Goal: Browse casually: Explore the website without a specific task or goal

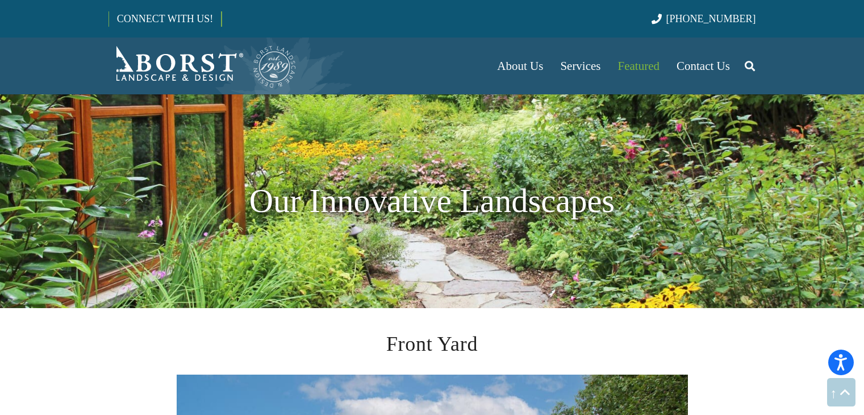
scroll to position [2158, 0]
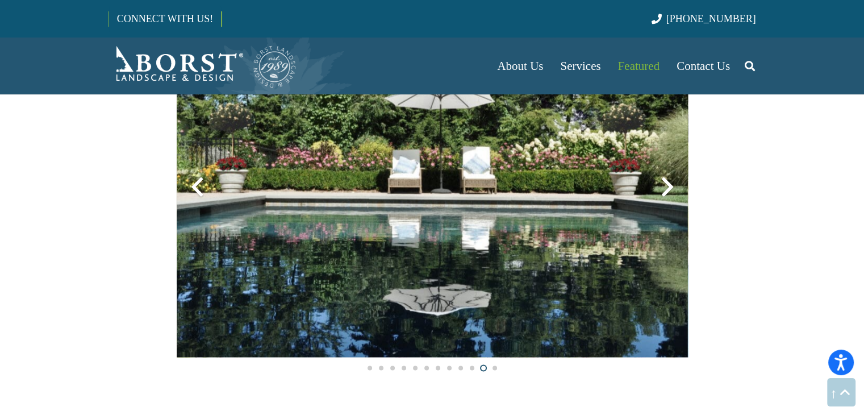
click at [664, 186] on div at bounding box center [667, 186] width 41 height 41
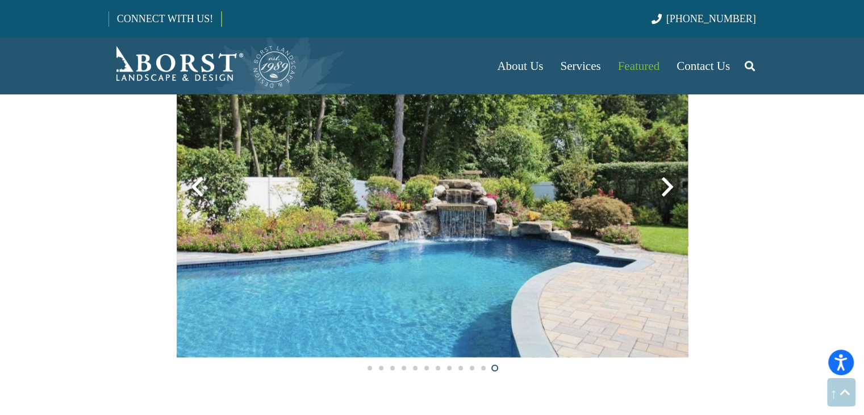
click at [664, 186] on div at bounding box center [667, 186] width 41 height 41
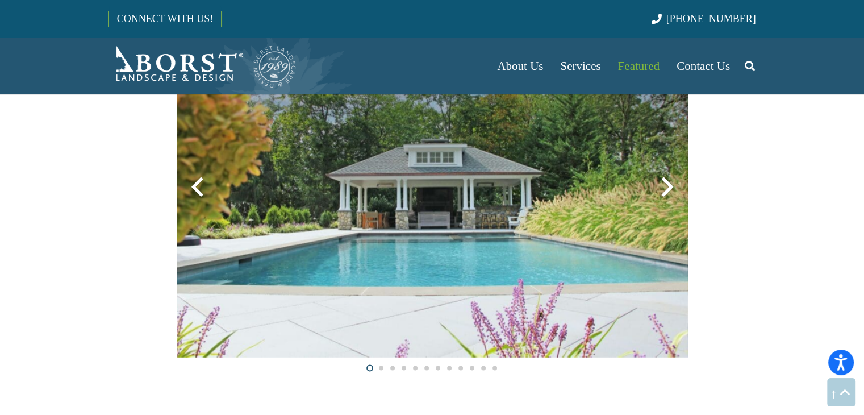
click at [670, 186] on div at bounding box center [667, 186] width 41 height 41
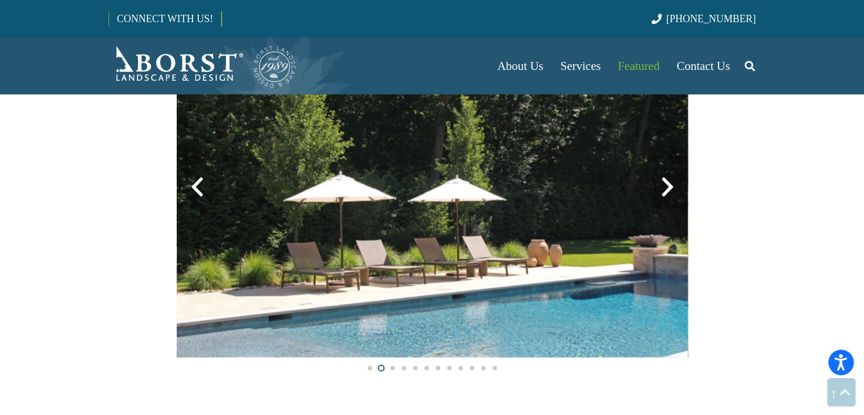
click at [670, 186] on div at bounding box center [667, 186] width 41 height 41
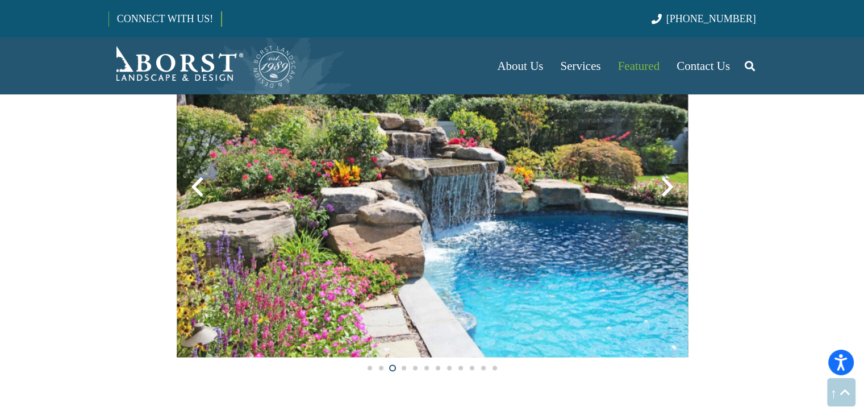
click at [670, 186] on div at bounding box center [667, 186] width 41 height 41
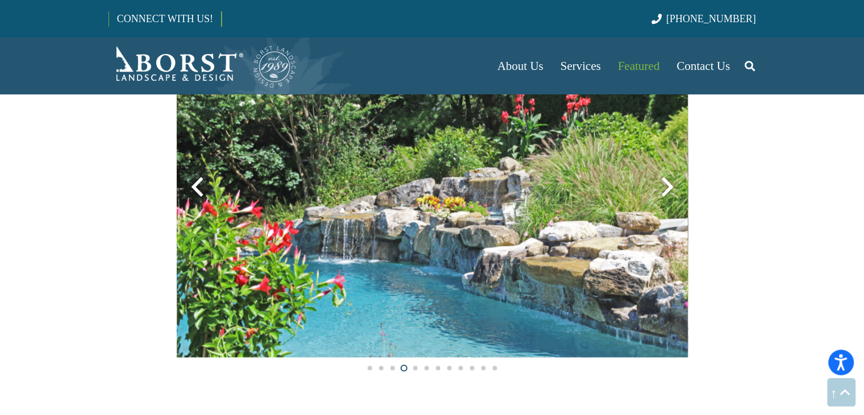
click at [670, 186] on div at bounding box center [667, 186] width 41 height 41
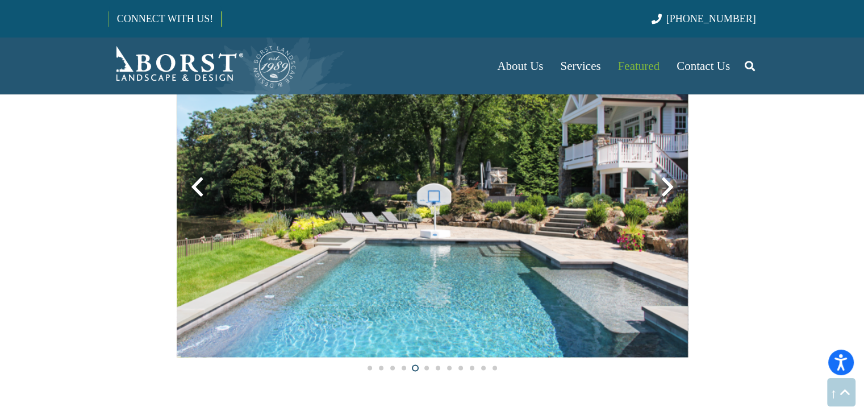
click at [670, 186] on div at bounding box center [667, 186] width 41 height 41
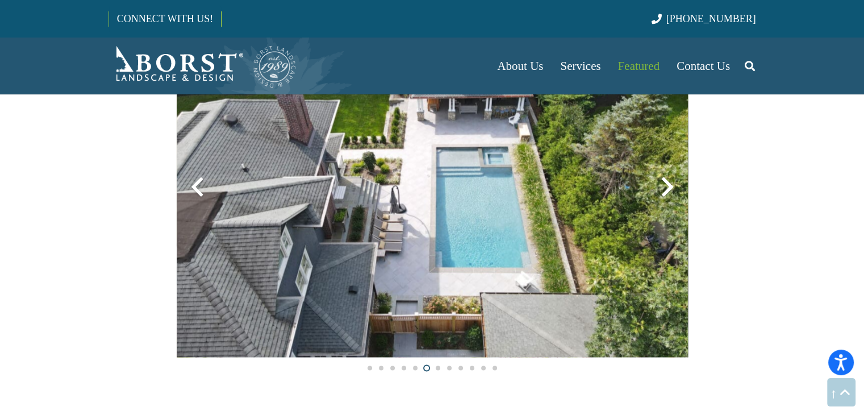
click at [670, 186] on div at bounding box center [667, 186] width 41 height 41
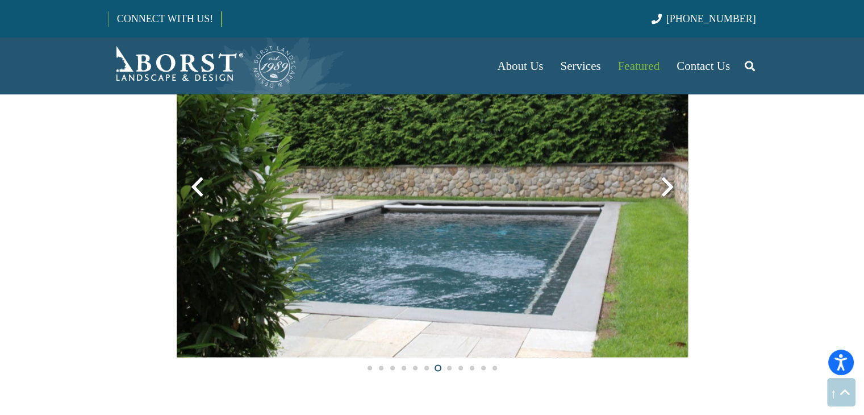
click at [670, 186] on div at bounding box center [667, 186] width 41 height 41
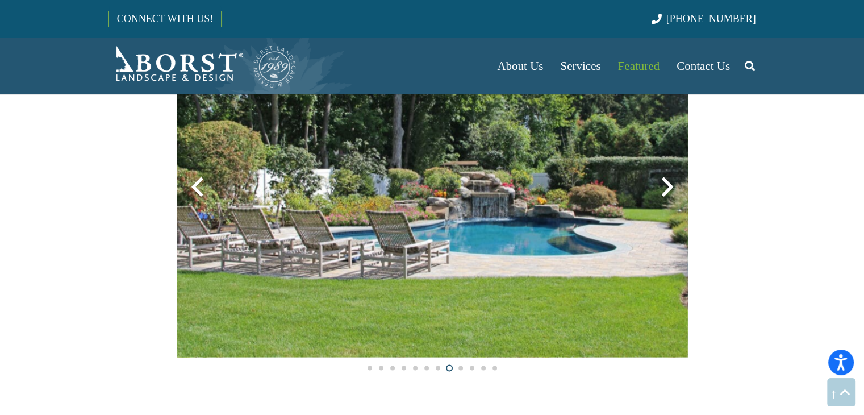
click at [670, 186] on div at bounding box center [667, 186] width 41 height 41
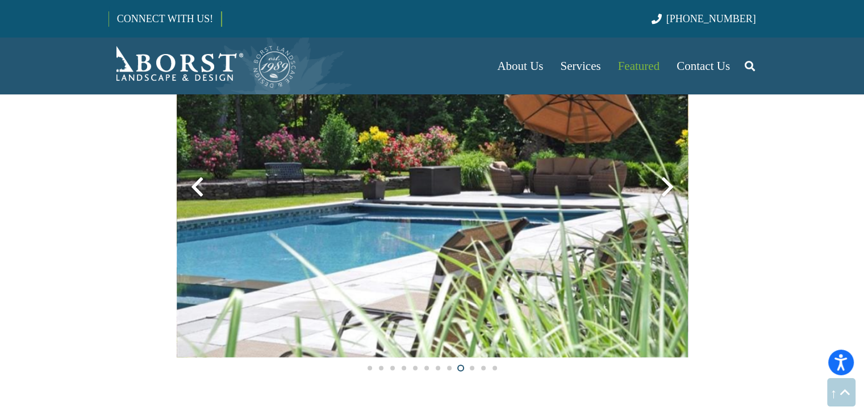
click at [670, 186] on div at bounding box center [667, 186] width 41 height 41
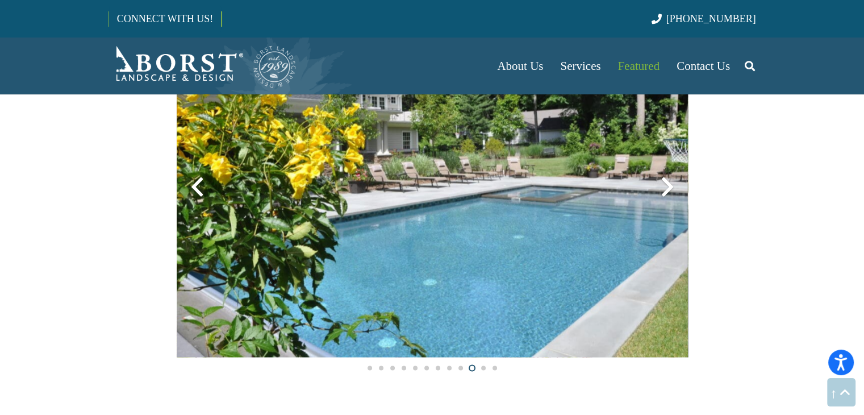
click at [670, 186] on div at bounding box center [667, 186] width 41 height 41
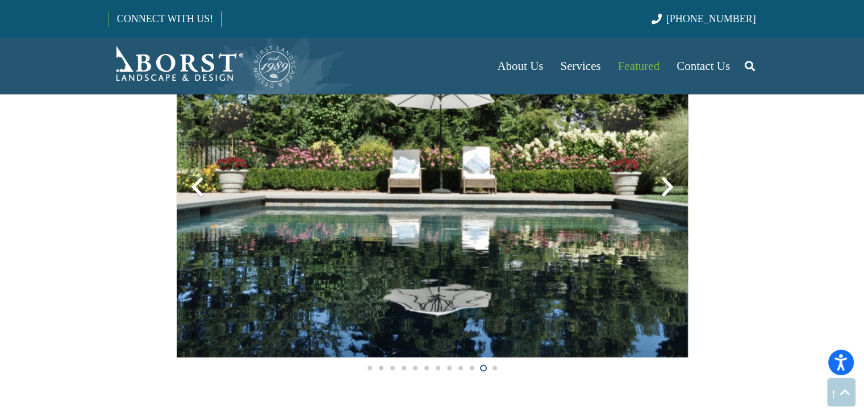
click at [670, 186] on div at bounding box center [667, 186] width 41 height 41
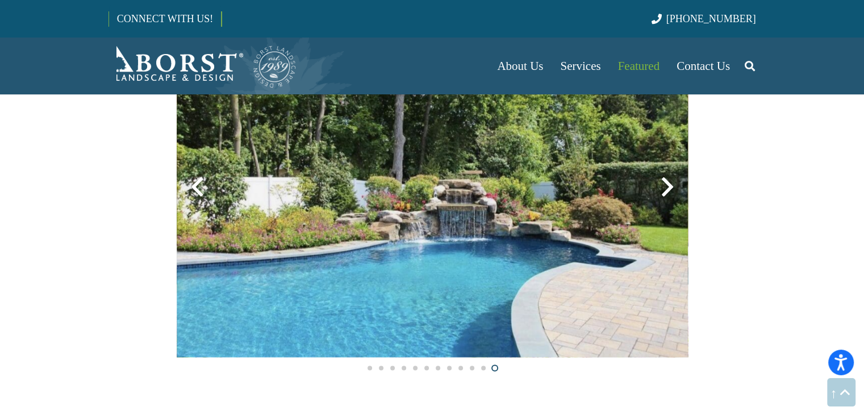
click at [670, 186] on div at bounding box center [667, 186] width 41 height 41
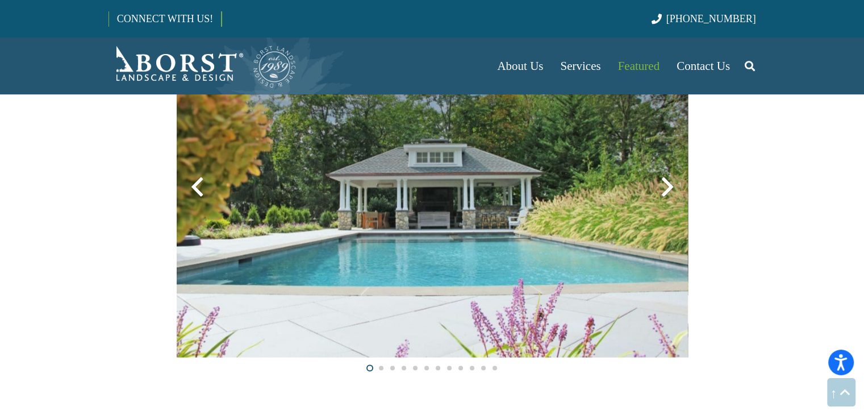
click at [670, 186] on div at bounding box center [667, 186] width 41 height 41
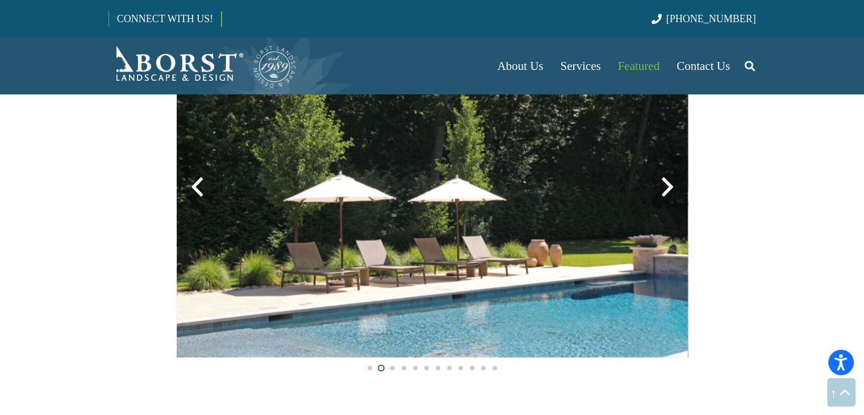
click at [670, 186] on div at bounding box center [667, 186] width 41 height 41
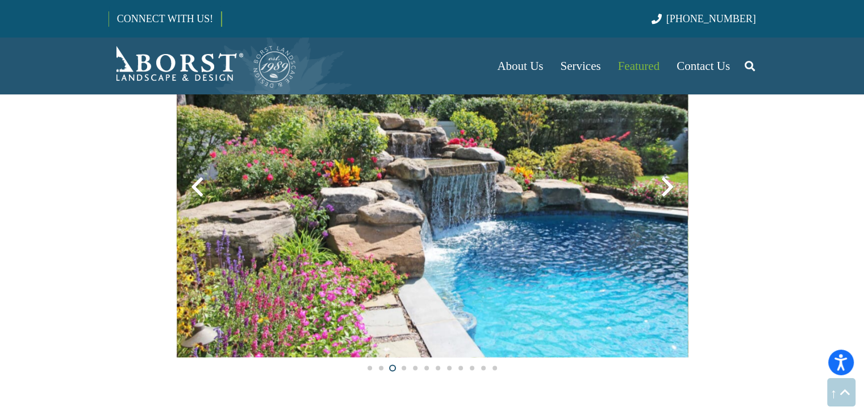
click at [670, 186] on div at bounding box center [667, 186] width 41 height 41
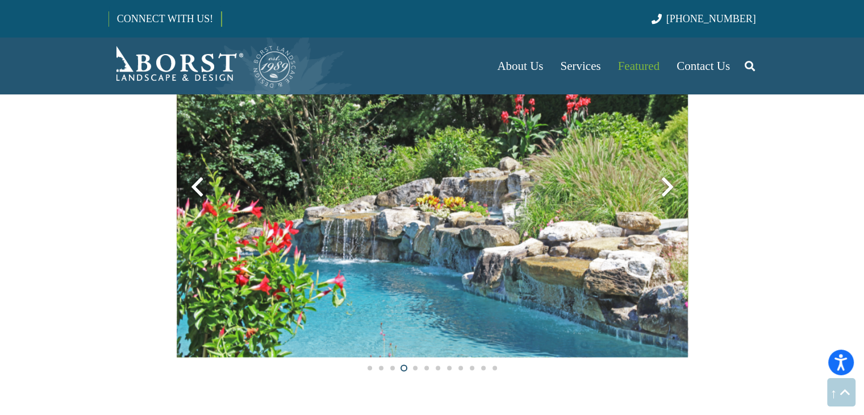
click at [670, 186] on div at bounding box center [667, 186] width 41 height 41
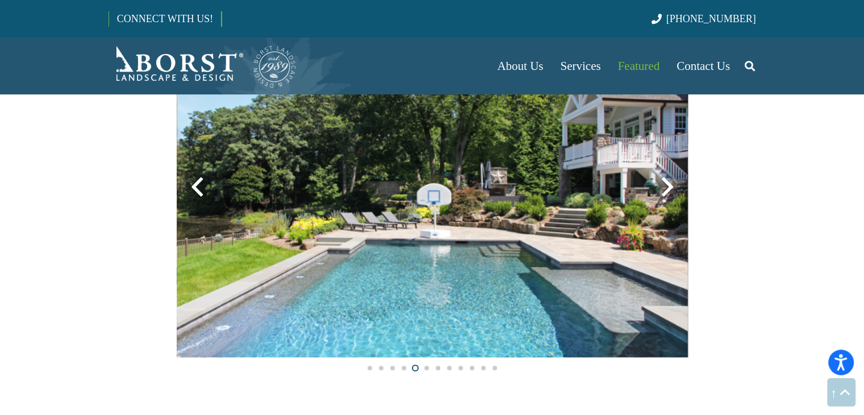
click at [670, 186] on div at bounding box center [667, 186] width 41 height 41
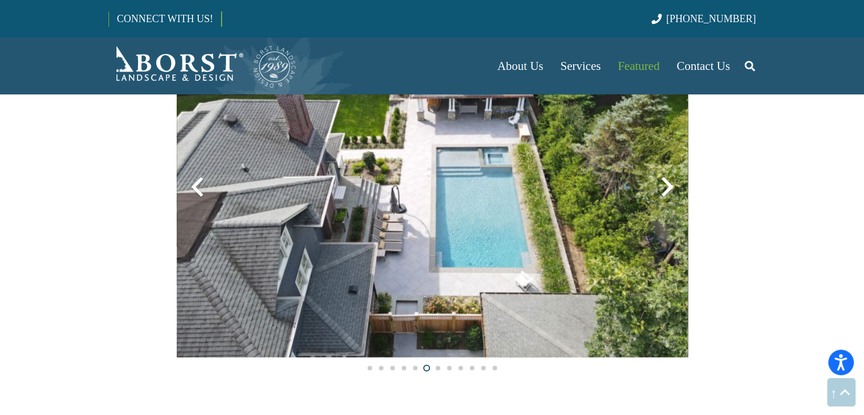
click at [670, 186] on div at bounding box center [667, 186] width 41 height 41
